Goal: Task Accomplishment & Management: Use online tool/utility

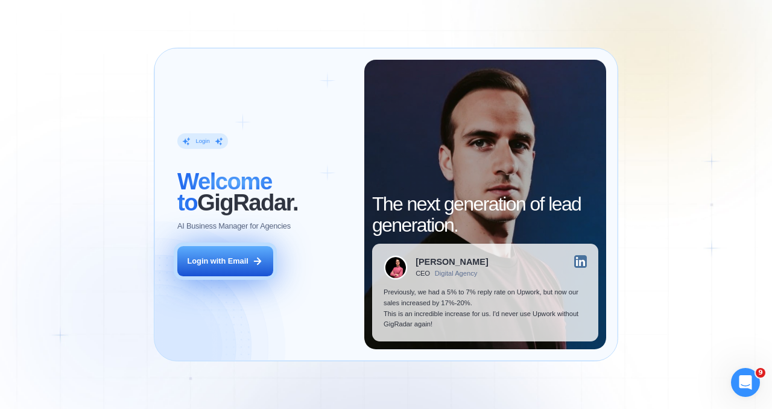
click at [236, 264] on div "Login with Email" at bounding box center [218, 261] width 61 height 11
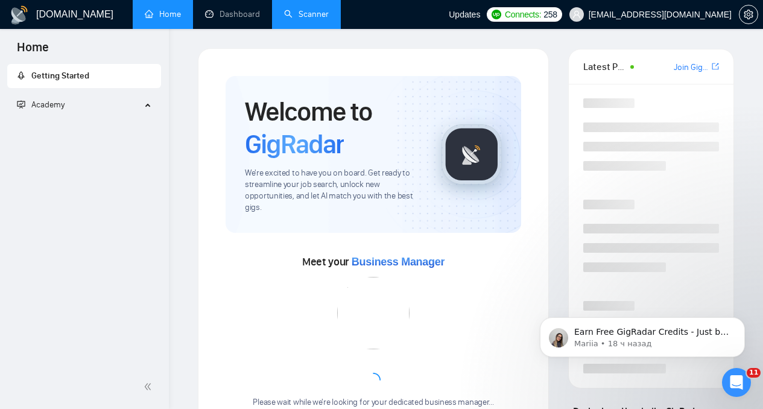
click at [308, 12] on link "Scanner" at bounding box center [306, 14] width 45 height 10
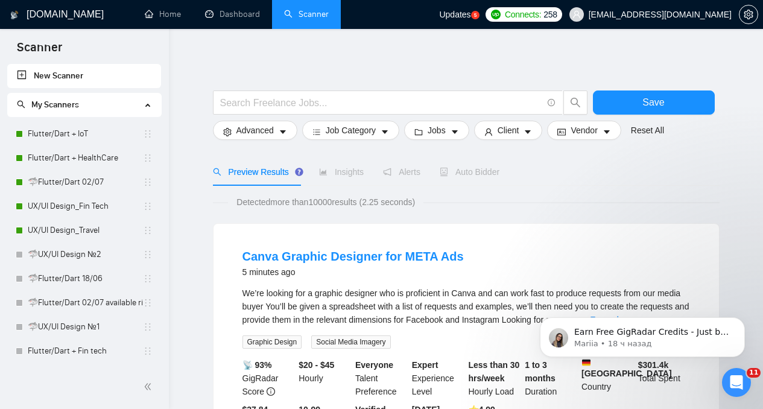
click at [471, 14] on span "Updates" at bounding box center [454, 15] width 31 height 10
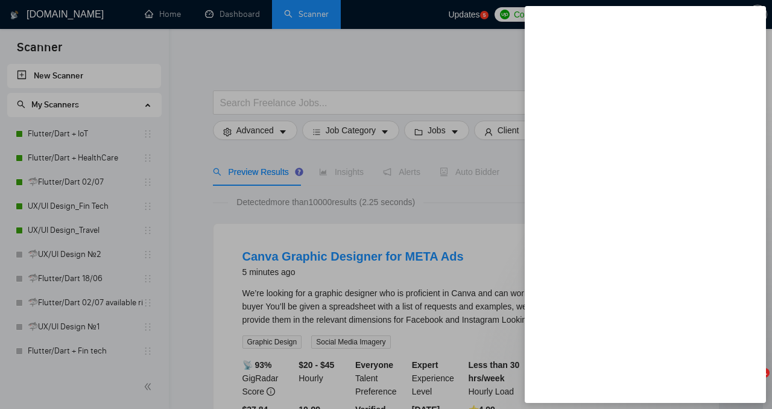
click at [382, 58] on div at bounding box center [386, 204] width 772 height 409
